Goal: Information Seeking & Learning: Learn about a topic

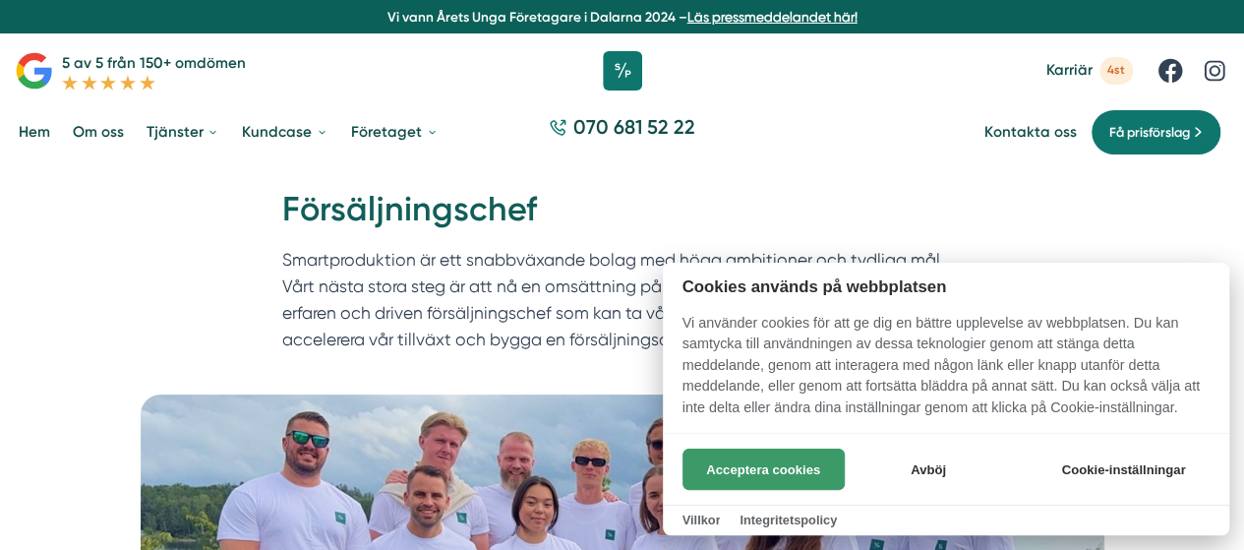
click at [722, 477] on button "Acceptera cookies" at bounding box center [763, 468] width 162 height 41
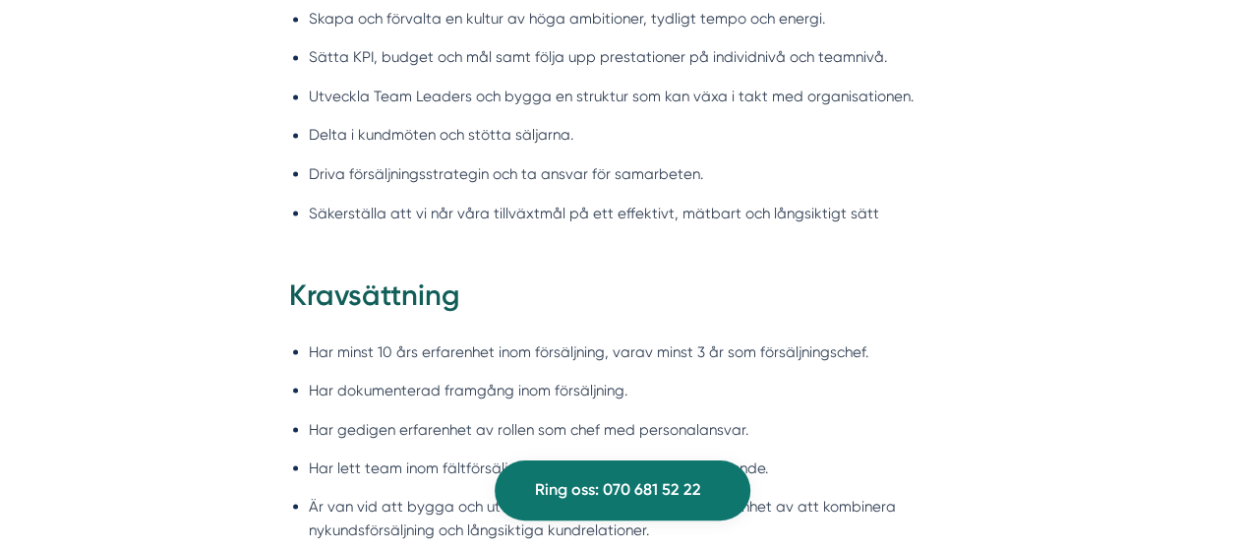
scroll to position [1770, 0]
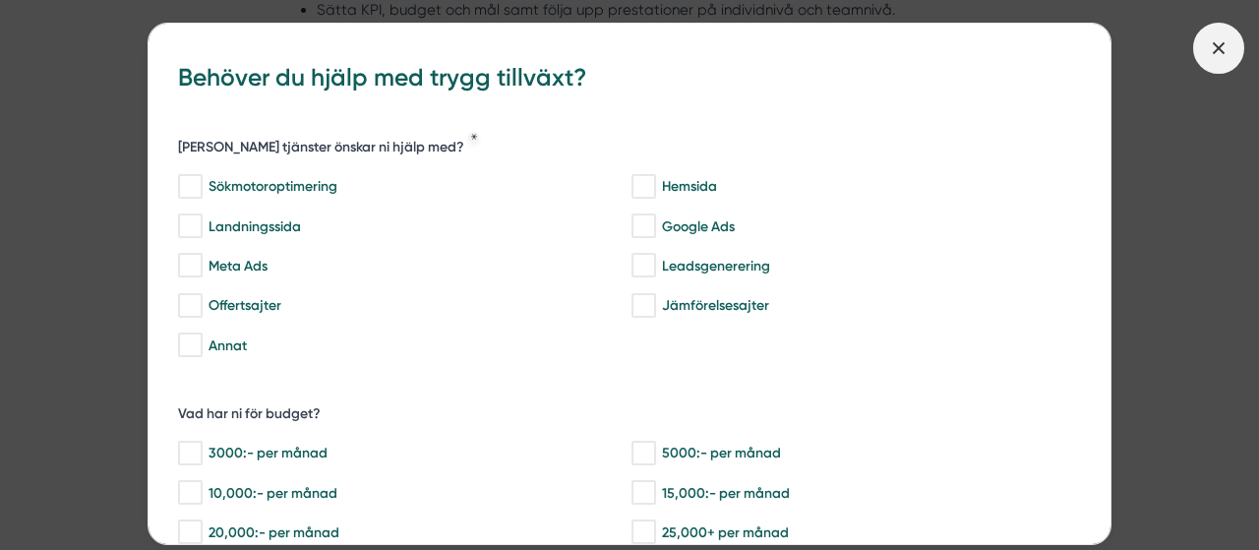
click at [1230, 40] on span at bounding box center [1218, 48] width 51 height 51
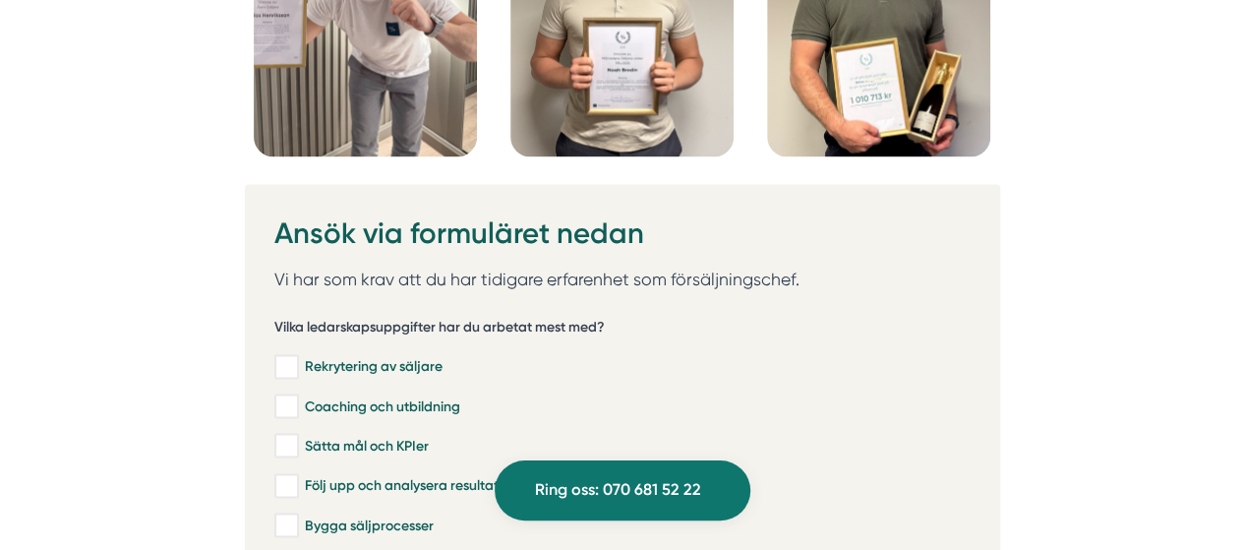
scroll to position [5113, 0]
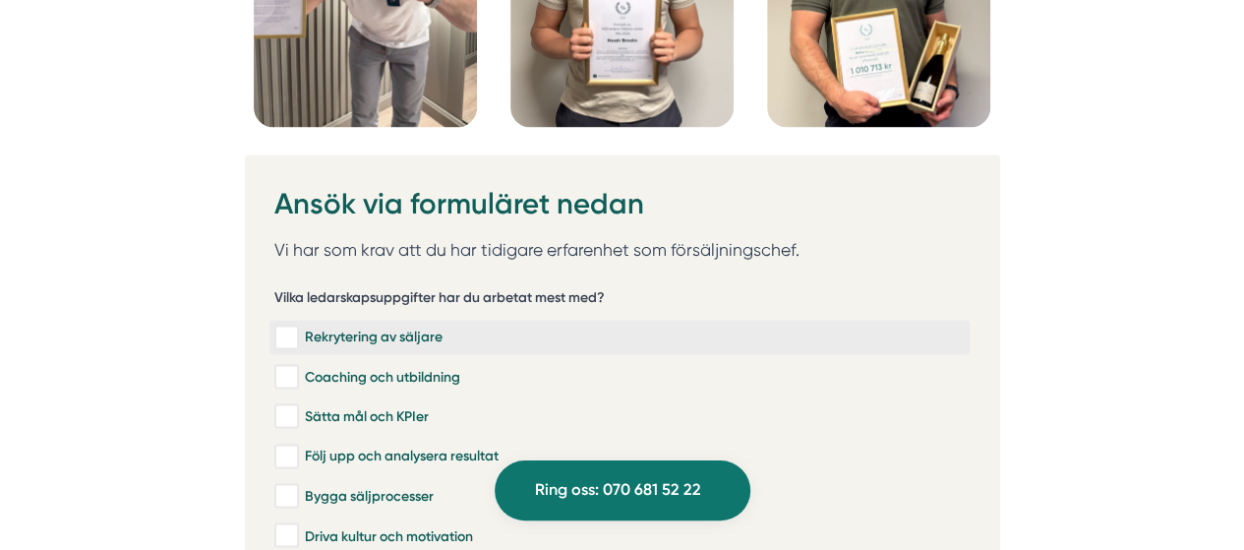
click at [293, 327] on input "Rekrytering av säljare" at bounding box center [285, 337] width 23 height 20
checkbox input "true"
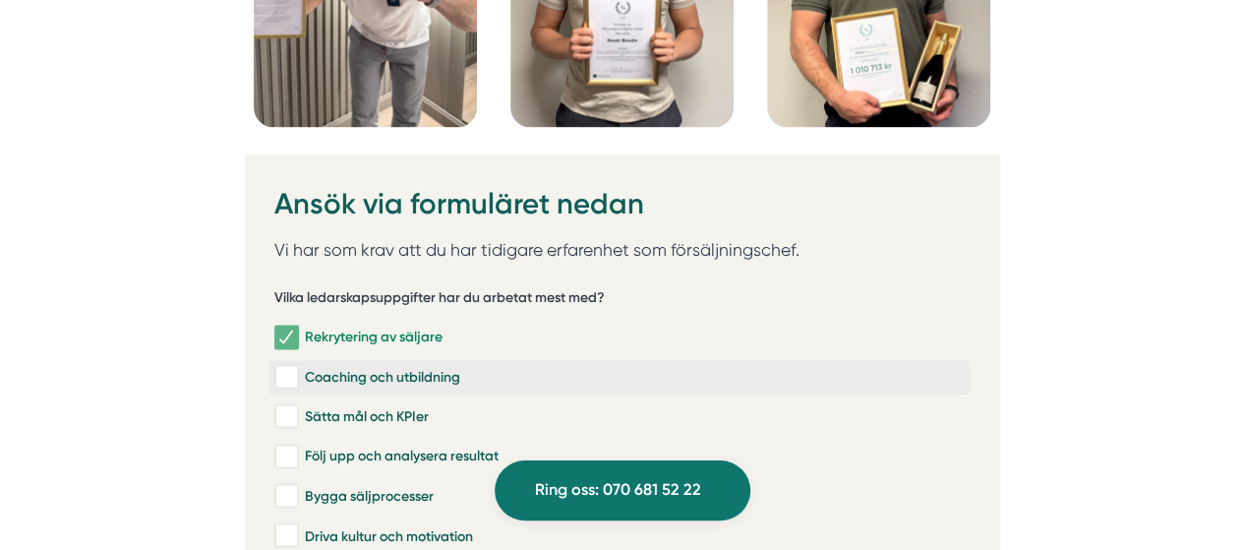
click at [285, 367] on input "Coaching och utbildning" at bounding box center [285, 377] width 23 height 20
checkbox input "true"
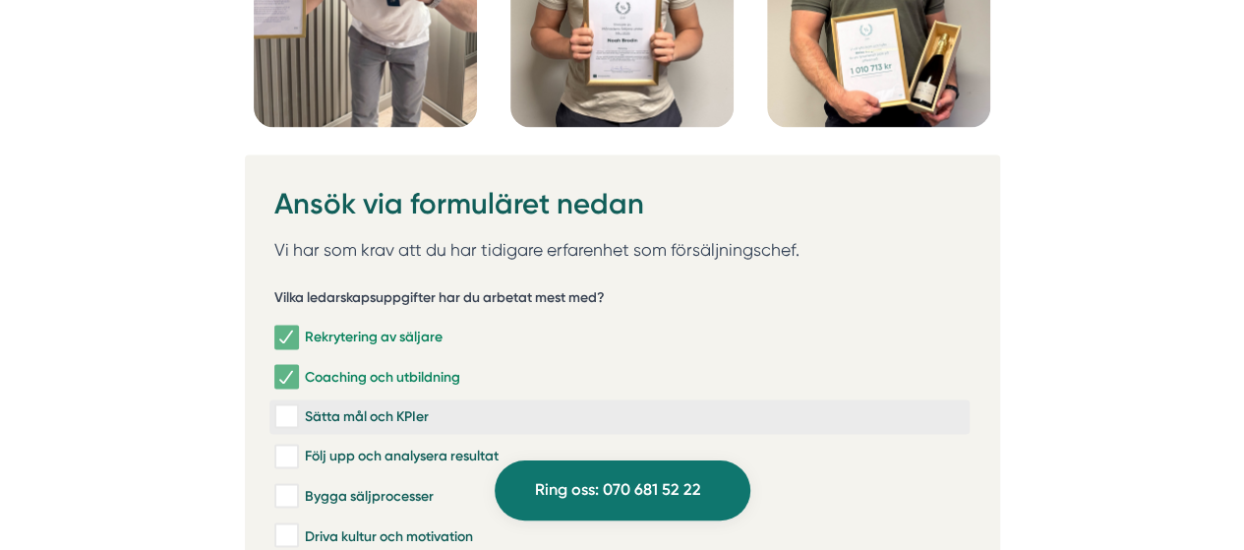
click at [285, 406] on input "Sätta mål och KPIer" at bounding box center [285, 416] width 23 height 20
checkbox input "true"
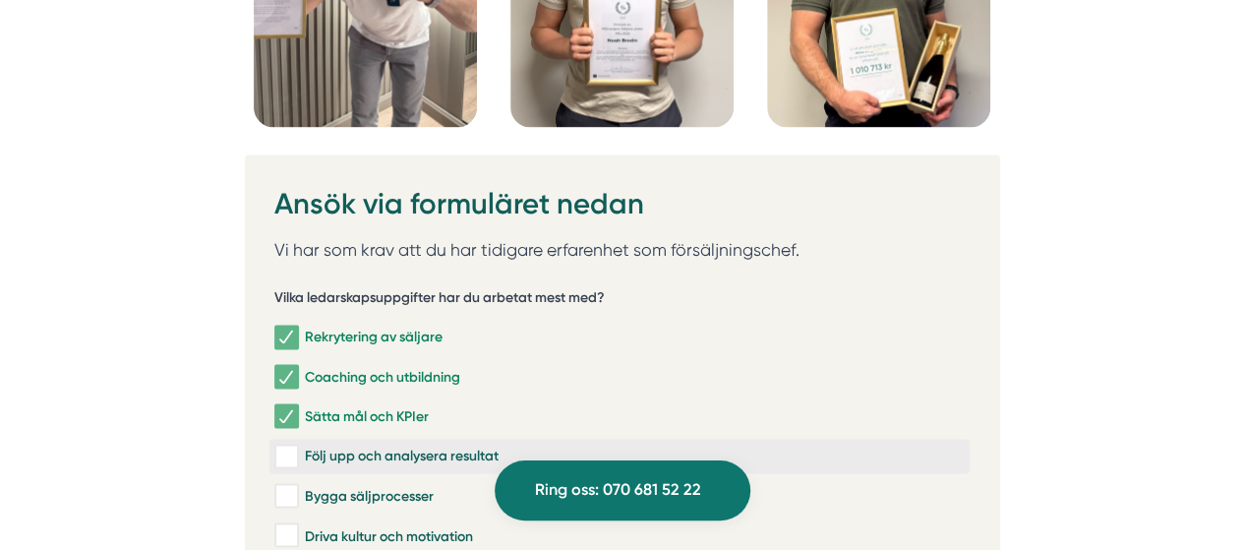
click at [279, 446] on input "Följ upp och analysera resultat" at bounding box center [285, 456] width 23 height 20
checkbox input "true"
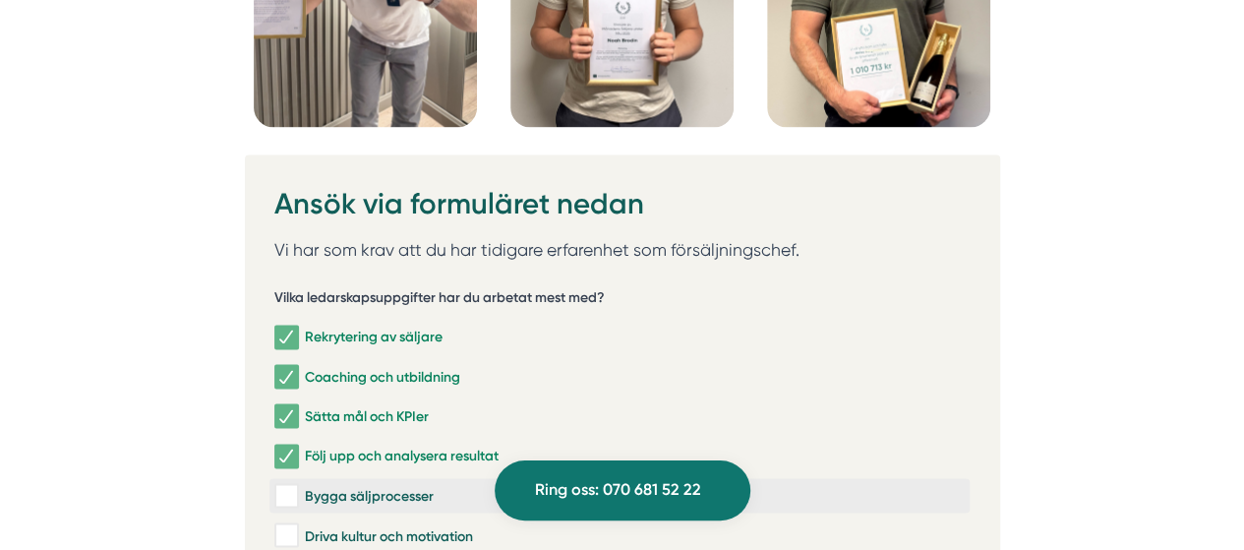
click at [287, 486] on input "Bygga säljprocesser" at bounding box center [285, 496] width 23 height 20
checkbox input "true"
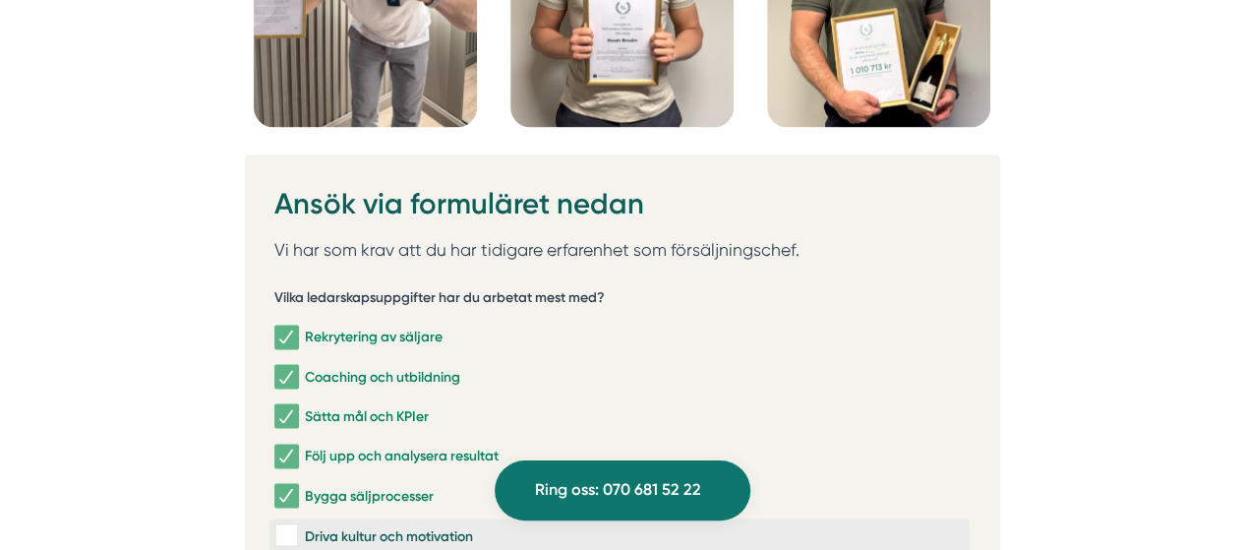
click at [283, 525] on input "Driva kultur och motivation" at bounding box center [285, 535] width 23 height 20
checkbox input "true"
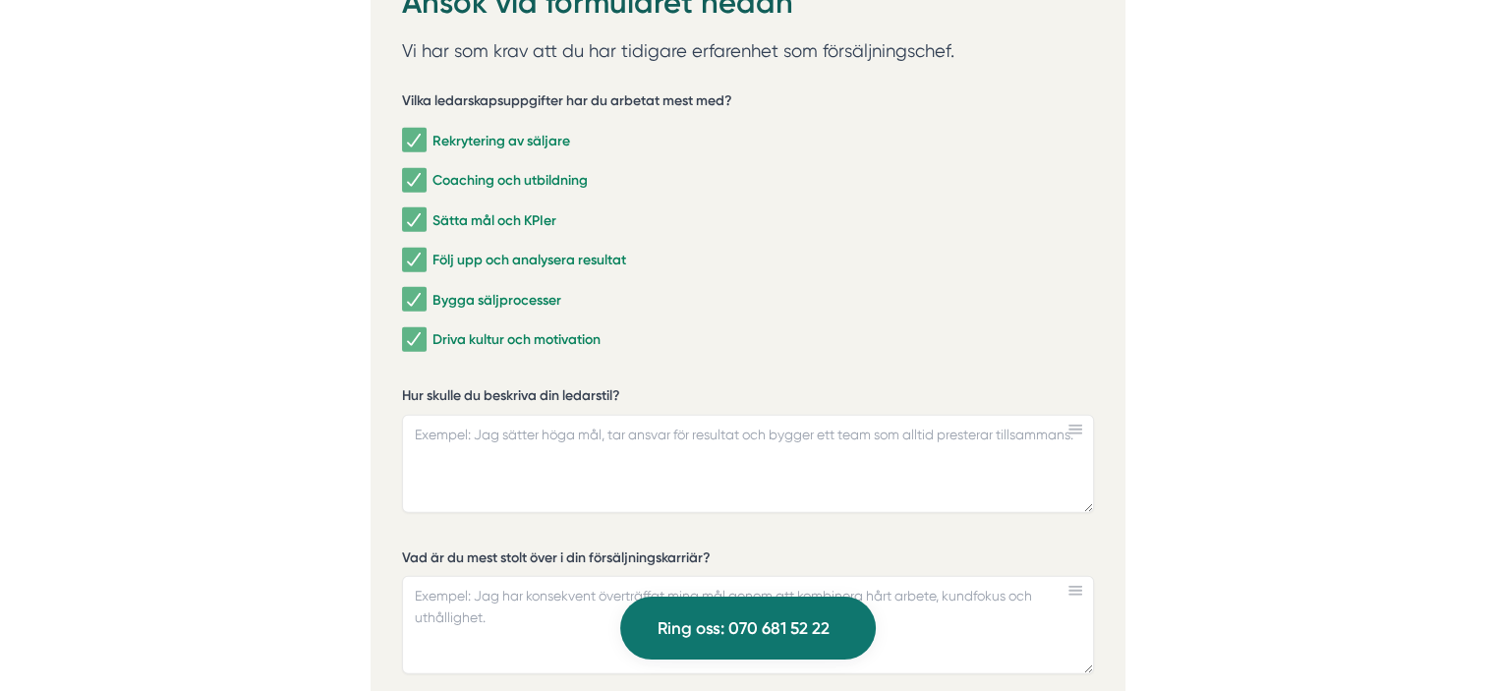
scroll to position [5596, 0]
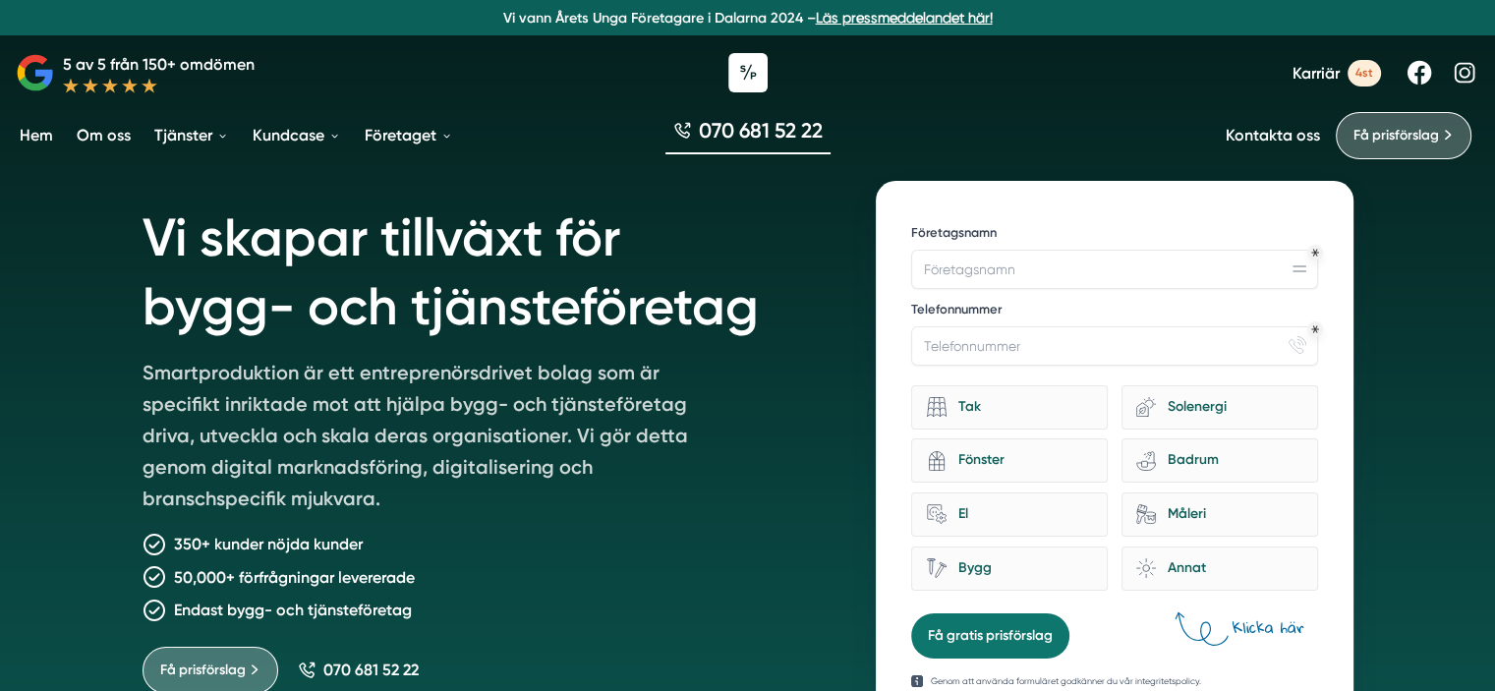
click at [101, 129] on link "Om oss" at bounding box center [104, 135] width 62 height 50
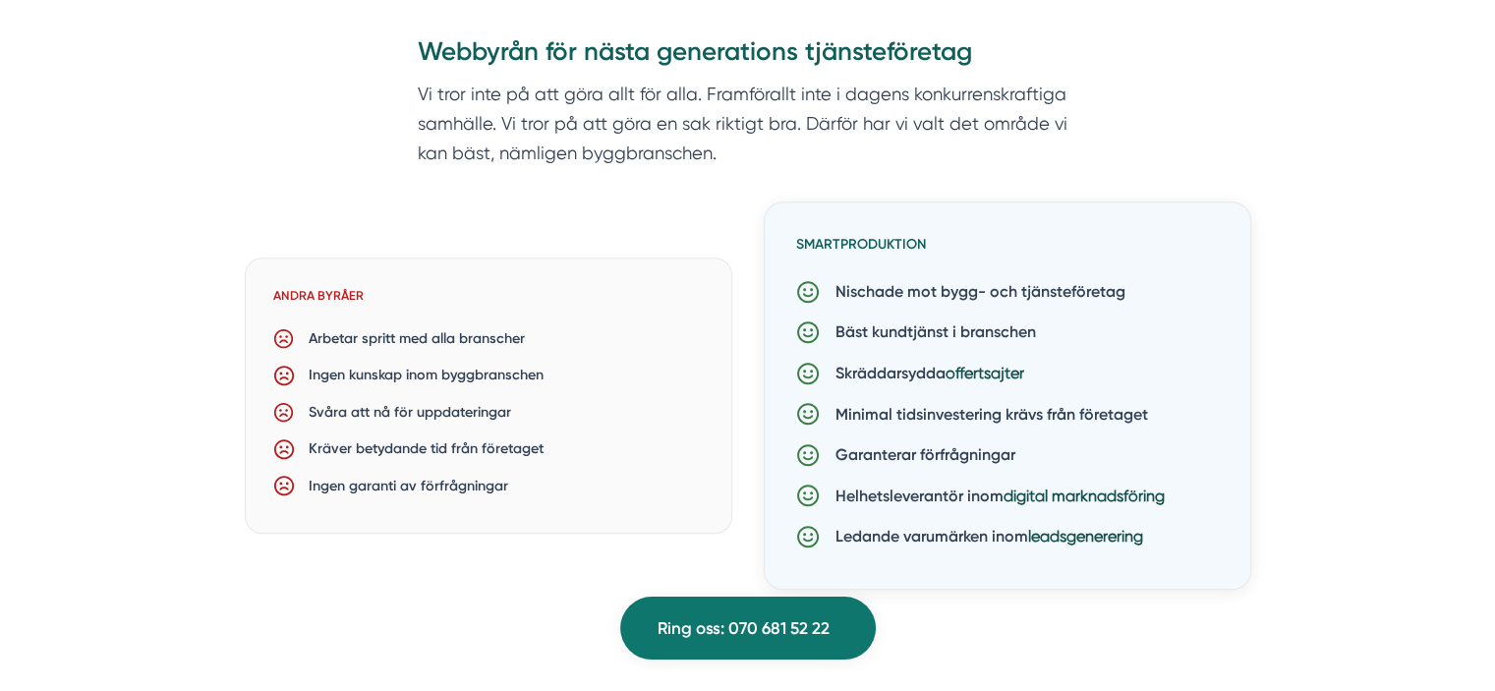
scroll to position [1475, 0]
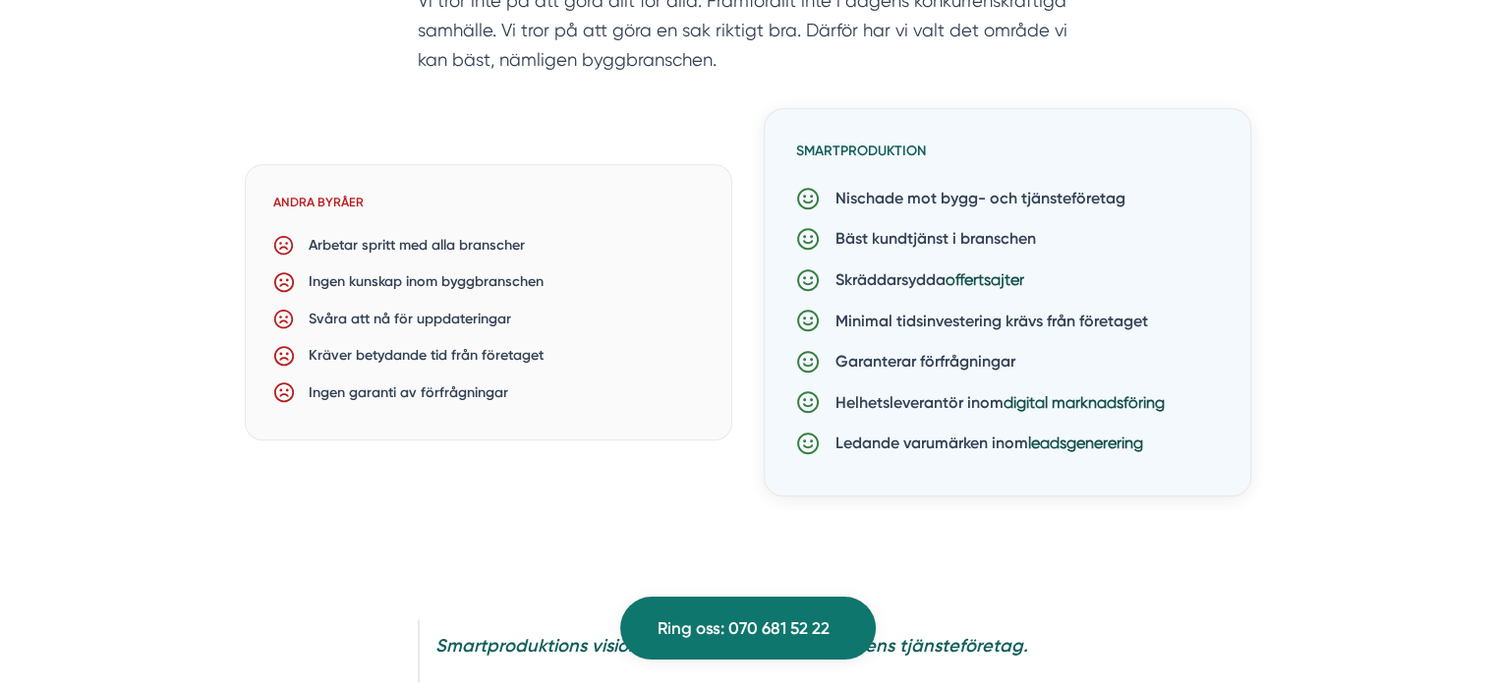
click at [994, 528] on div "Webbyrån för nästa generations tjänsteföretag Vi tror inte på att göra allt för…" at bounding box center [748, 230] width 1211 height 602
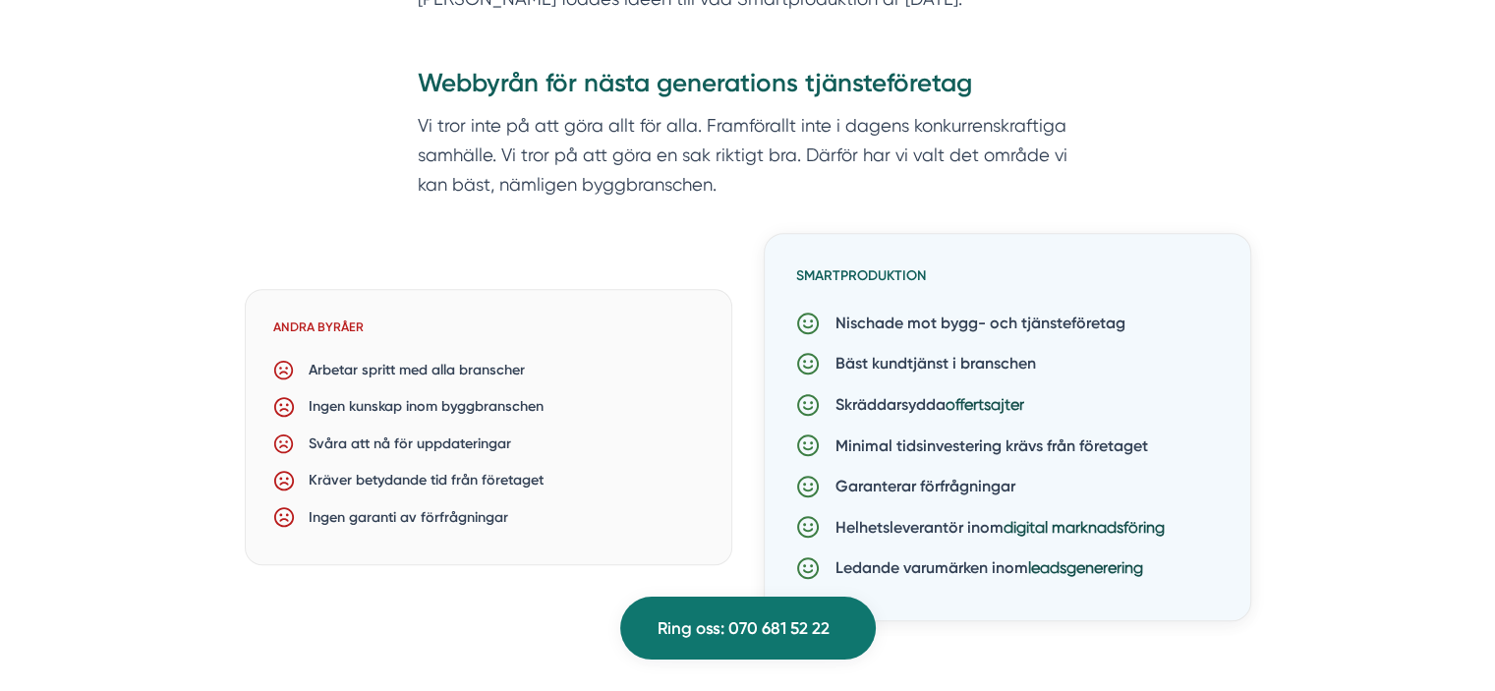
scroll to position [1363, 0]
